Goal: Browse casually

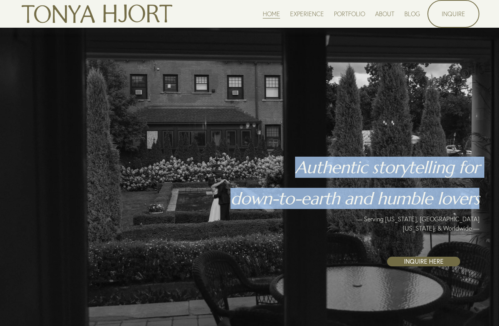
drag, startPoint x: 294, startPoint y: 171, endPoint x: 480, endPoint y: 205, distance: 189.2
click at [480, 205] on div "Authentic storytelling for down-to-earth and humble lovers INQUIRE HERE — Servi…" at bounding box center [249, 176] width 499 height 179
copy div "Authentic storytelling for down-to-earth and humble lovers"
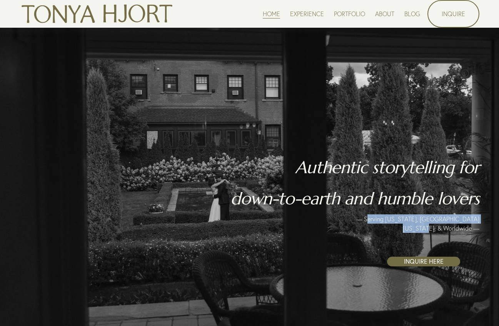
copy p "erving [US_STATE], [GEOGRAPHIC_DATA][US_STATE], & Worldwide"
drag, startPoint x: 383, startPoint y: 218, endPoint x: 470, endPoint y: 228, distance: 87.1
click at [470, 228] on p "— Serving [US_STATE], [GEOGRAPHIC_DATA][US_STATE], & Worldwide —" at bounding box center [413, 223] width 131 height 18
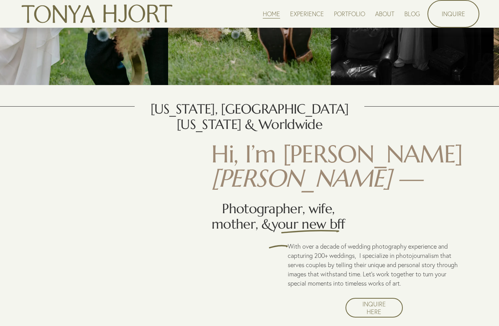
scroll to position [486, 0]
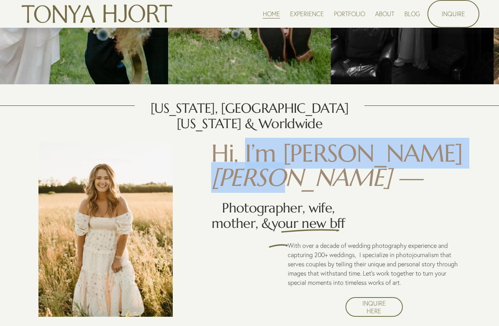
drag, startPoint x: 277, startPoint y: 178, endPoint x: 246, endPoint y: 153, distance: 40.4
click at [246, 153] on h1 "Hi, I’m [PERSON_NAME] —" at bounding box center [336, 165] width 251 height 49
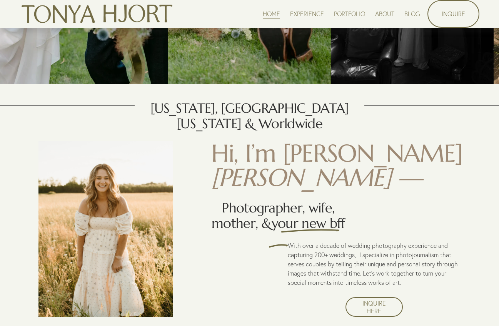
click at [326, 155] on span "Hi, I’m [PERSON_NAME]" at bounding box center [336, 153] width 251 height 31
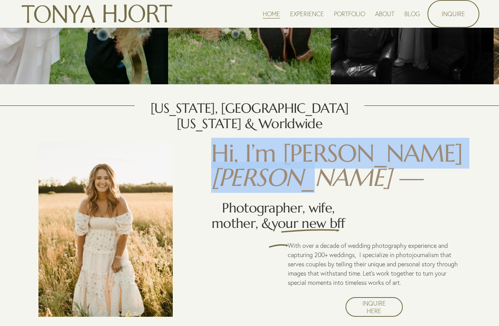
drag, startPoint x: 362, startPoint y: 152, endPoint x: 211, endPoint y: 147, distance: 150.4
click at [211, 147] on div "[US_STATE], [GEOGRAPHIC_DATA][US_STATE] & Worldwide Hi, I’m [PERSON_NAME] — Pho…" at bounding box center [249, 209] width 499 height 216
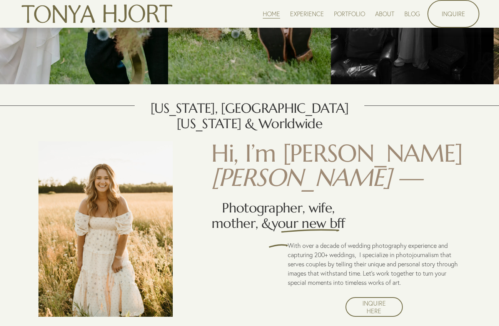
click at [359, 150] on div "[US_STATE], [GEOGRAPHIC_DATA][US_STATE] & Worldwide Hi, I’m [PERSON_NAME] — Pho…" at bounding box center [249, 209] width 499 height 216
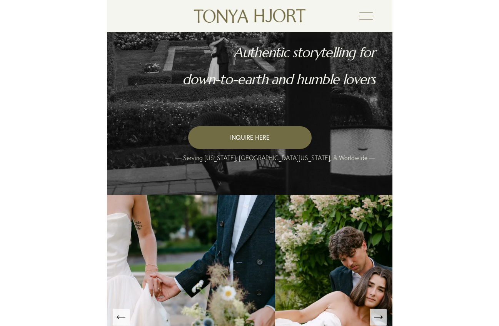
scroll to position [155, 0]
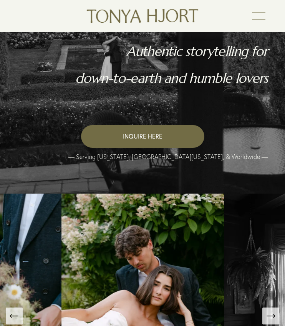
click at [235, 102] on div "Authentic storytelling for down-to-earth and humble lovers" at bounding box center [142, 82] width 251 height 77
click at [164, 107] on div "Authentic storytelling for down-to-earth and humble lovers" at bounding box center [142, 82] width 251 height 77
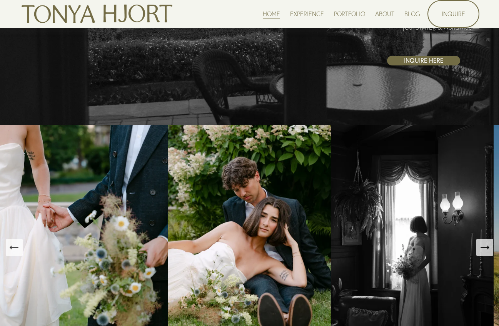
scroll to position [200, 0]
